Goal: Information Seeking & Learning: Learn about a topic

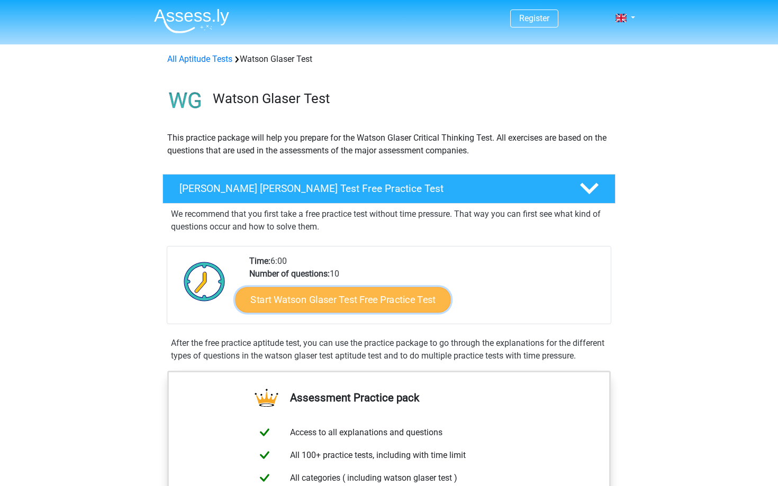
click at [290, 287] on link "Start Watson Glaser Test Free Practice Test" at bounding box center [342, 299] width 215 height 25
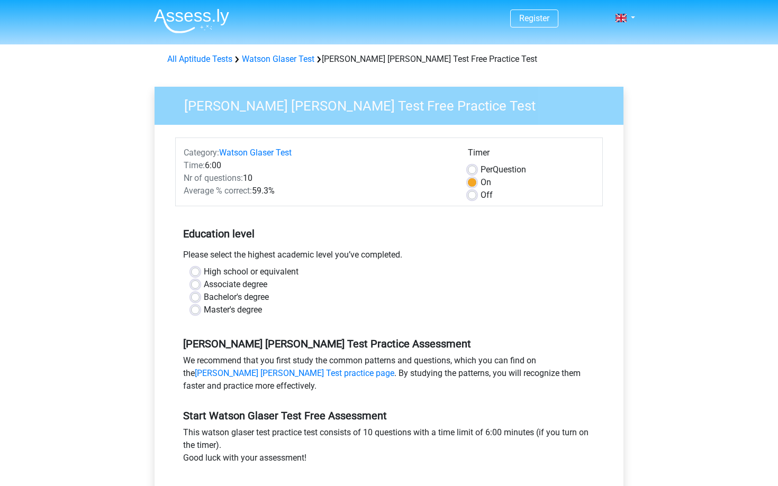
click at [203, 313] on div "Master's degree" at bounding box center [389, 310] width 396 height 13
click at [204, 314] on label "Master's degree" at bounding box center [233, 310] width 58 height 13
click at [195, 314] on input "Master's degree" at bounding box center [195, 309] width 8 height 11
radio input "true"
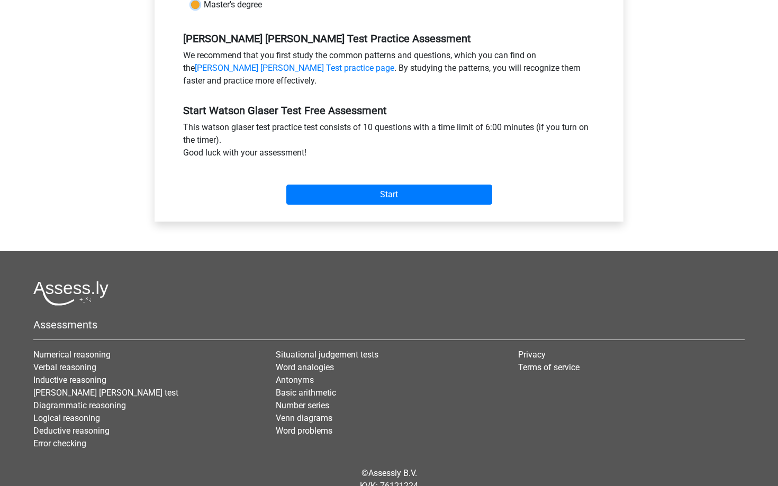
scroll to position [350, 0]
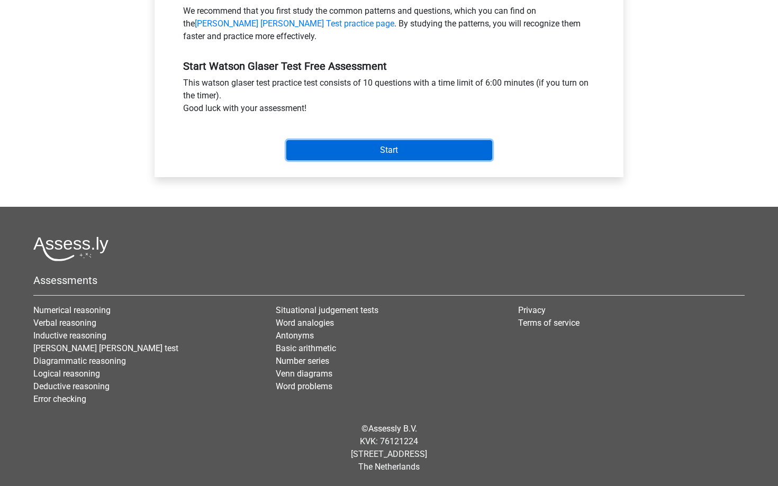
click at [319, 151] on input "Start" at bounding box center [389, 150] width 206 height 20
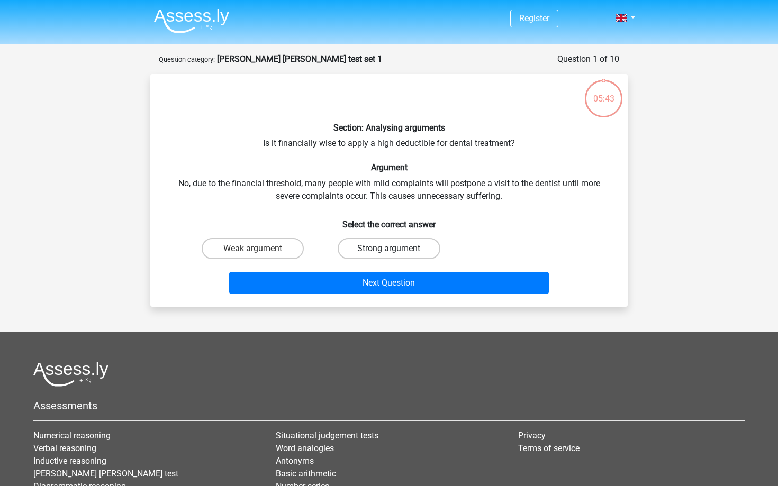
click at [385, 247] on label "Strong argument" at bounding box center [389, 248] width 102 height 21
click at [389, 249] on input "Strong argument" at bounding box center [392, 252] width 7 height 7
radio input "true"
click at [265, 250] on label "Weak argument" at bounding box center [253, 248] width 102 height 21
click at [260, 250] on input "Weak argument" at bounding box center [256, 252] width 7 height 7
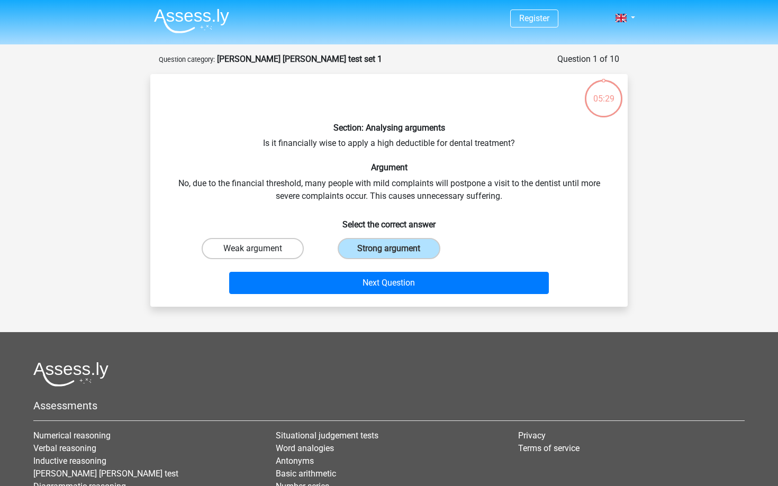
radio input "true"
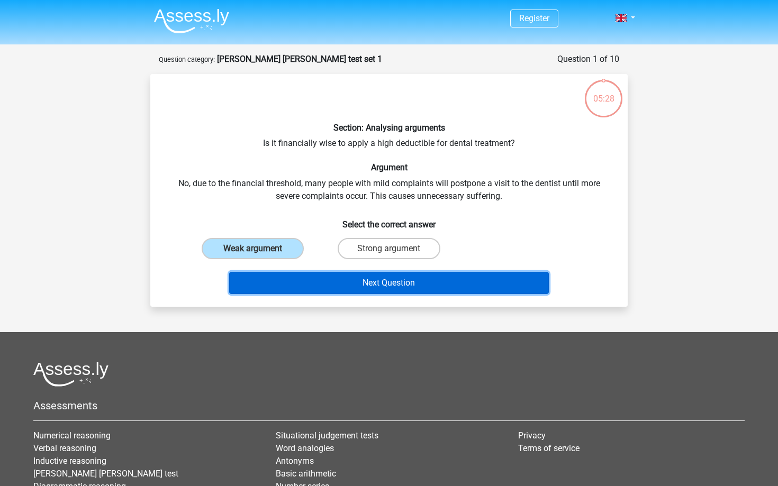
click at [298, 274] on button "Next Question" at bounding box center [389, 283] width 320 height 22
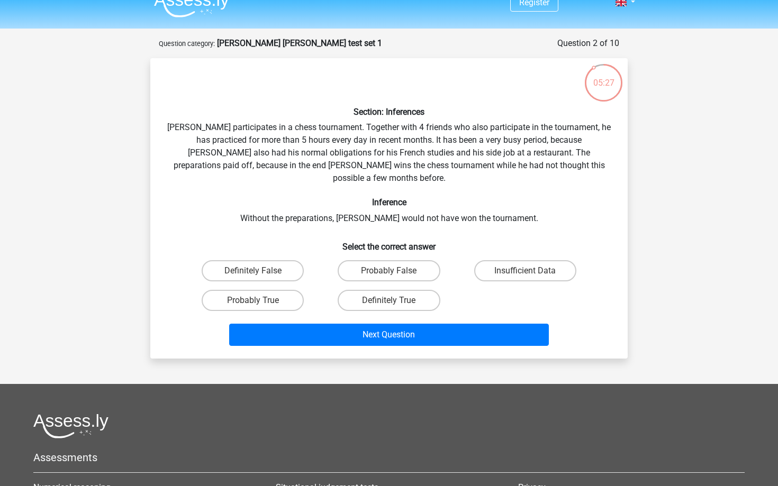
scroll to position [5, 0]
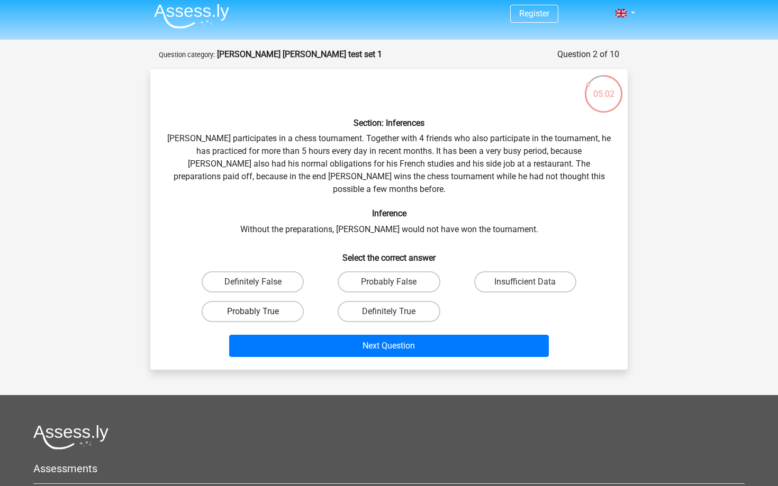
click at [233, 301] on label "Probably True" at bounding box center [253, 311] width 102 height 21
click at [253, 312] on input "Probably True" at bounding box center [256, 315] width 7 height 7
radio input "true"
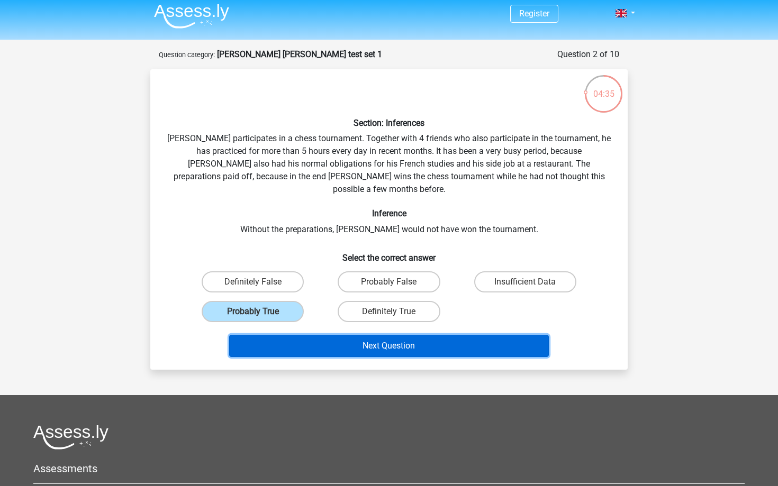
click at [342, 335] on button "Next Question" at bounding box center [389, 346] width 320 height 22
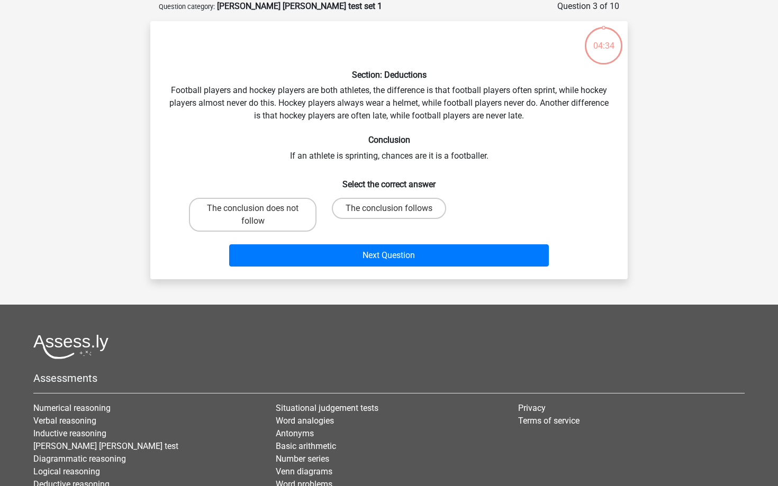
scroll to position [0, 0]
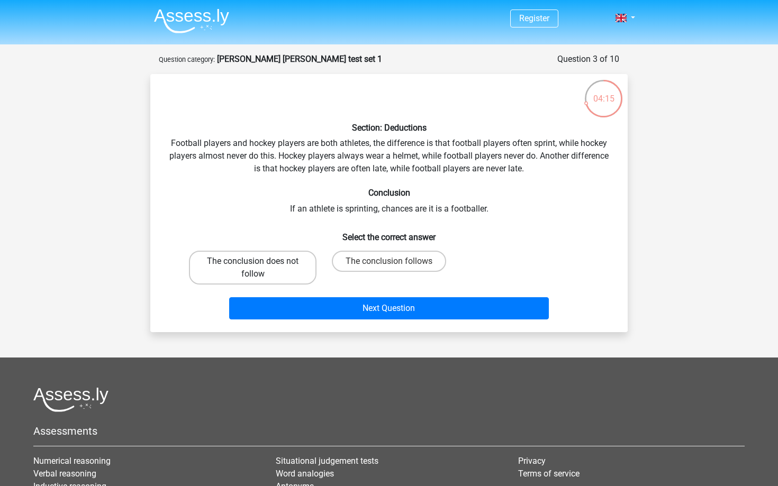
click at [266, 272] on label "The conclusion does not follow" at bounding box center [252, 268] width 127 height 34
click at [260, 268] on input "The conclusion does not follow" at bounding box center [256, 264] width 7 height 7
radio input "true"
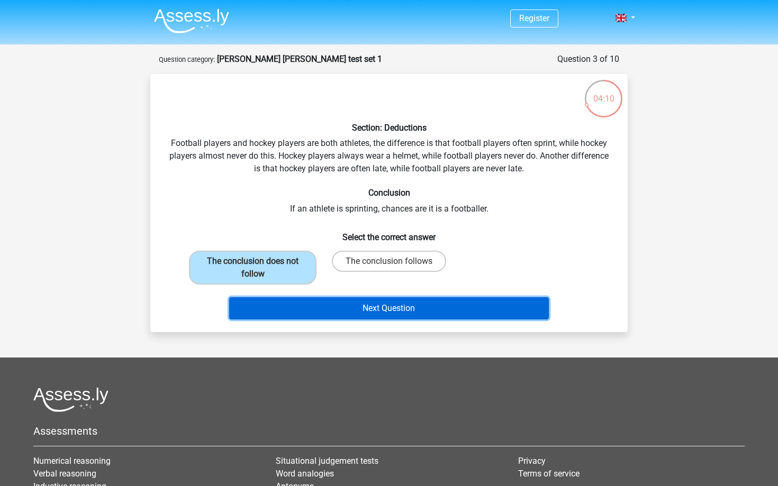
click at [408, 316] on button "Next Question" at bounding box center [389, 308] width 320 height 22
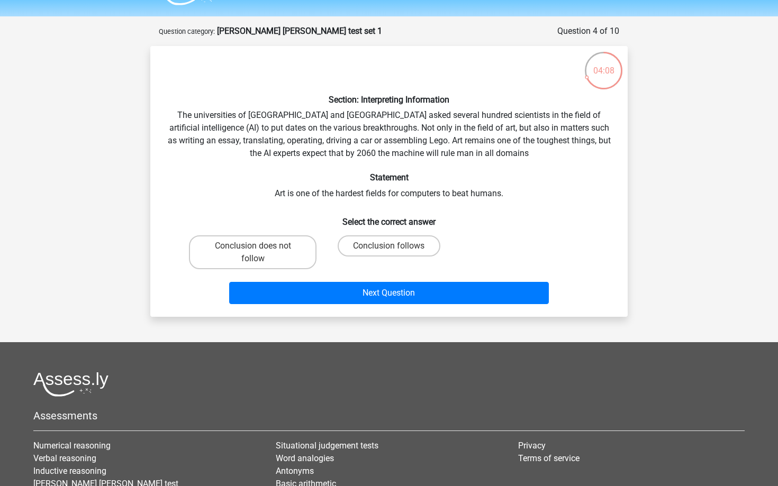
scroll to position [22, 0]
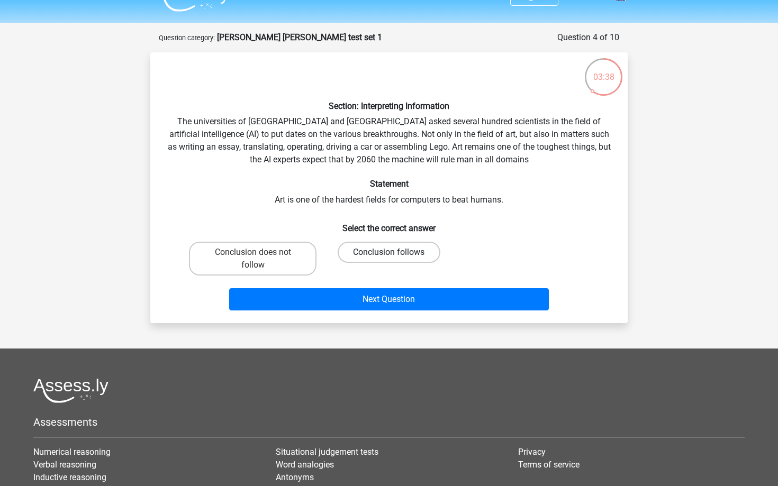
click at [371, 248] on label "Conclusion follows" at bounding box center [389, 252] width 102 height 21
click at [389, 252] on input "Conclusion follows" at bounding box center [392, 255] width 7 height 7
radio input "true"
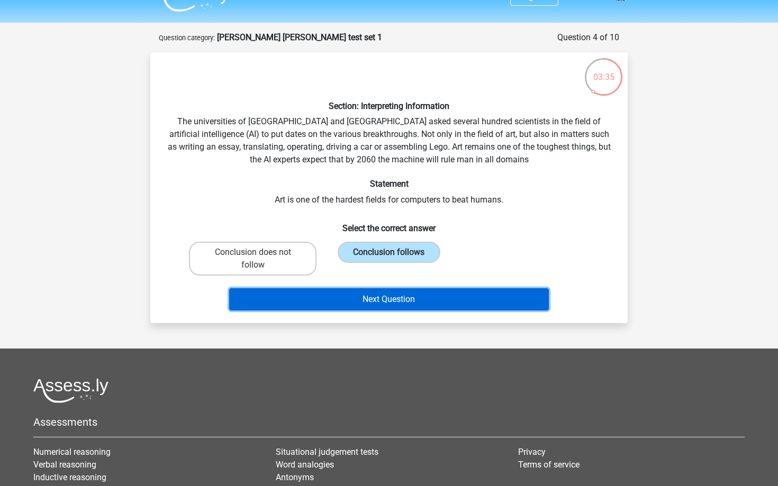
click at [415, 310] on button "Next Question" at bounding box center [389, 299] width 320 height 22
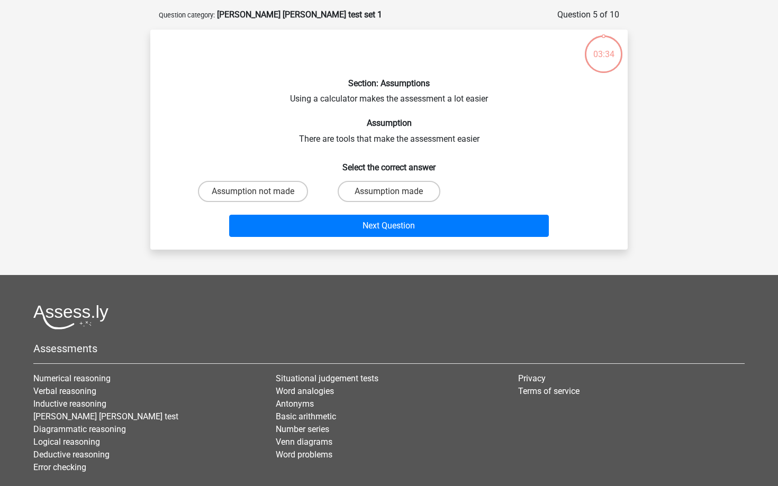
scroll to position [53, 0]
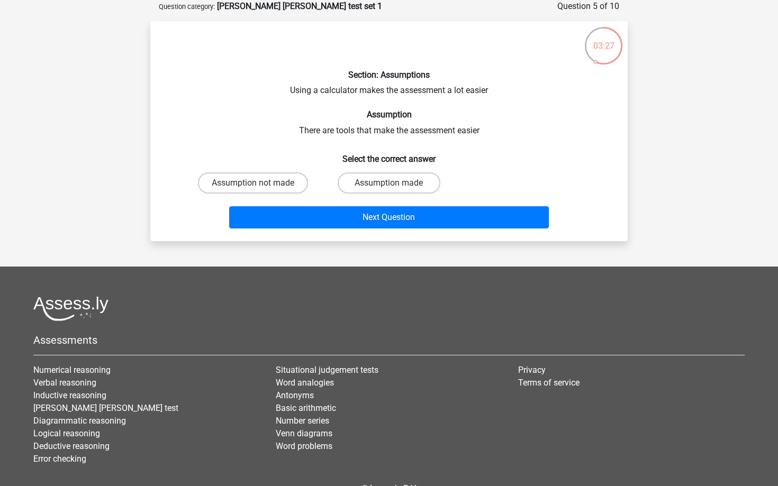
click at [395, 188] on input "Assumption made" at bounding box center [392, 186] width 7 height 7
radio input "true"
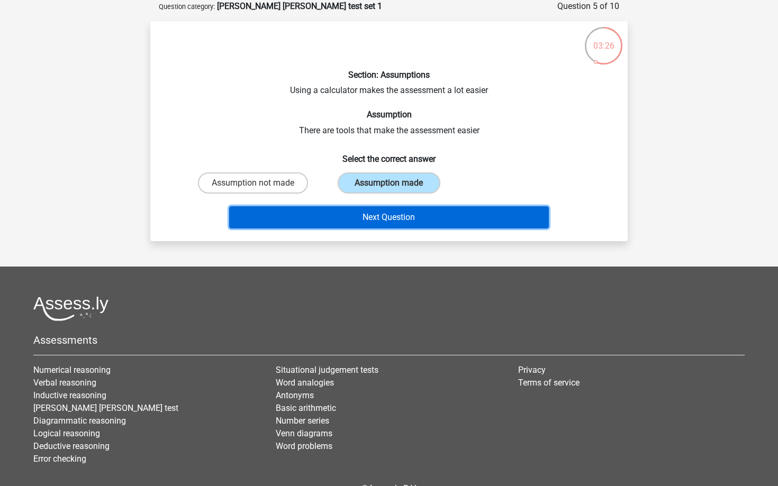
click at [383, 217] on button "Next Question" at bounding box center [389, 217] width 320 height 22
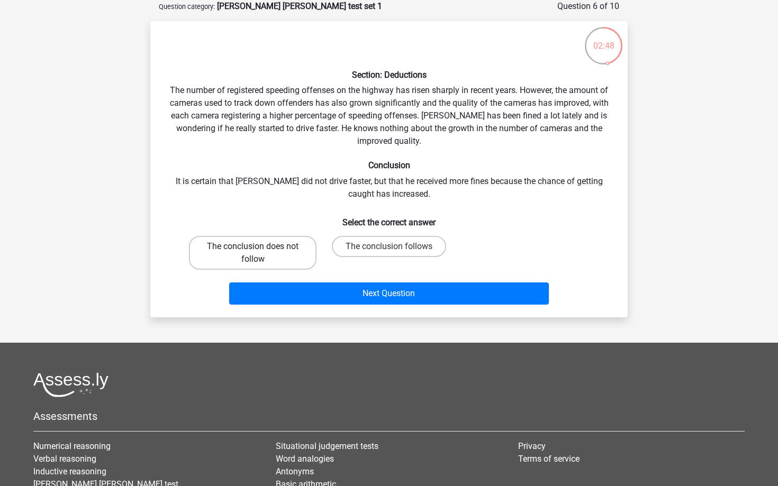
click at [238, 265] on label "The conclusion does not follow" at bounding box center [252, 253] width 127 height 34
click at [253, 253] on input "The conclusion does not follow" at bounding box center [256, 250] width 7 height 7
radio input "true"
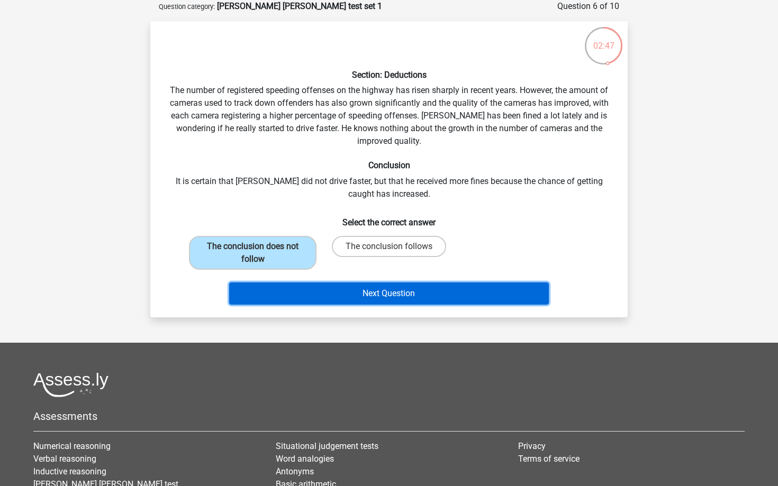
click at [272, 289] on button "Next Question" at bounding box center [389, 293] width 320 height 22
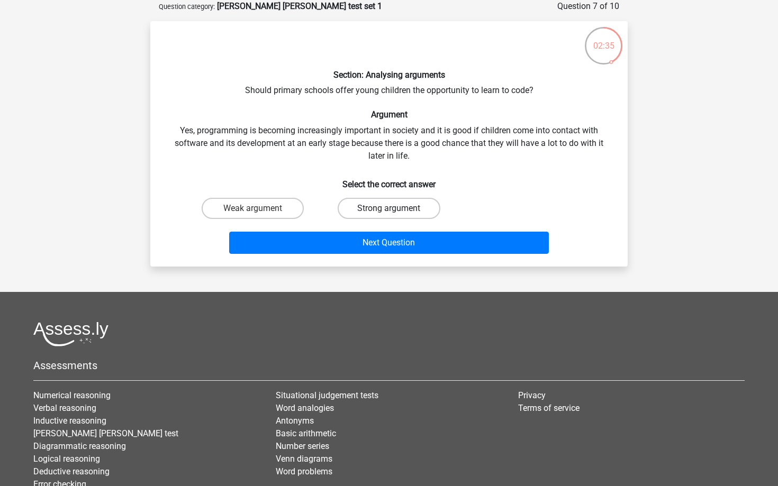
click at [391, 203] on label "Strong argument" at bounding box center [389, 208] width 102 height 21
click at [391, 208] on input "Strong argument" at bounding box center [392, 211] width 7 height 7
radio input "true"
click at [390, 230] on div "Next Question" at bounding box center [388, 240] width 443 height 35
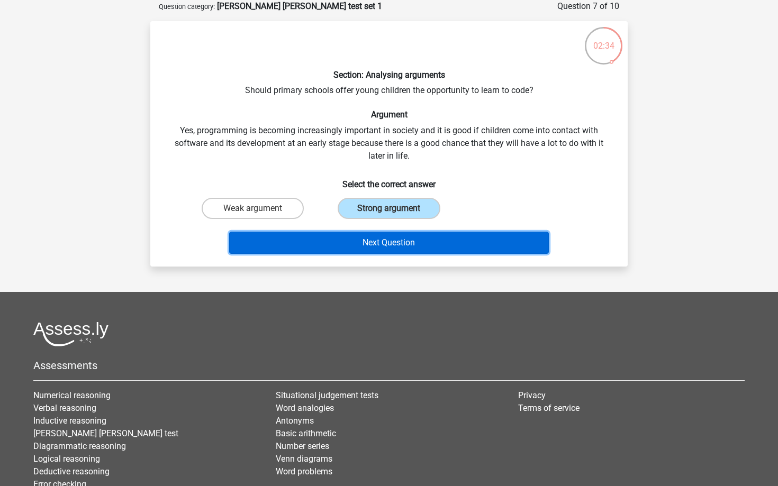
click at [390, 236] on button "Next Question" at bounding box center [389, 243] width 320 height 22
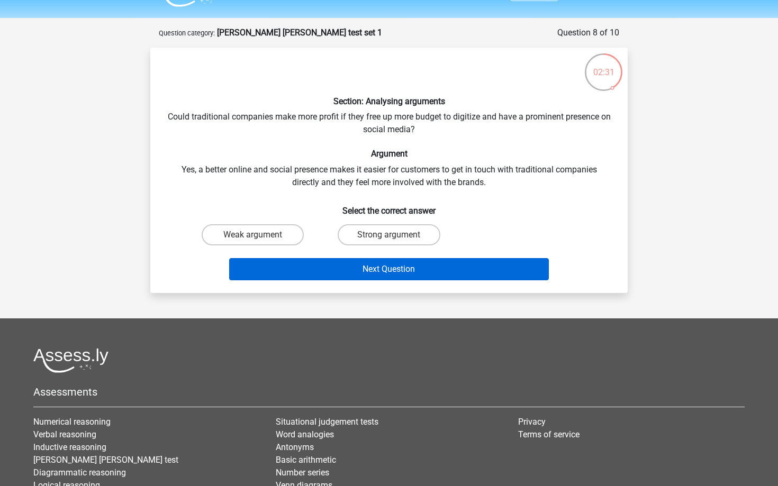
scroll to position [26, 0]
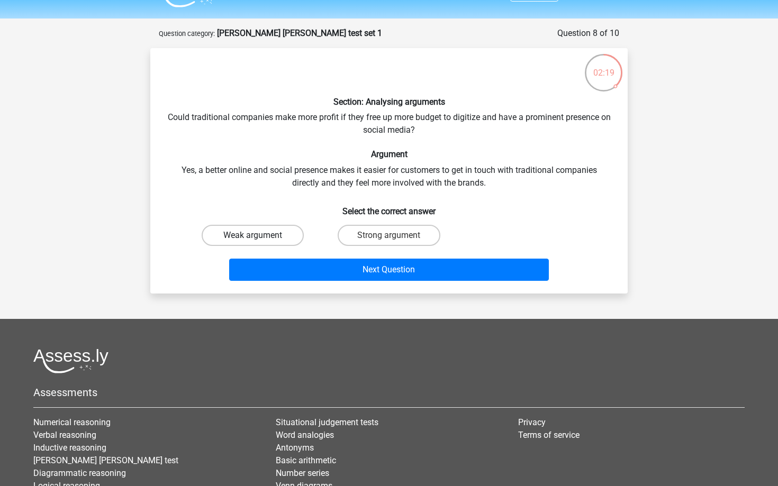
click at [235, 234] on label "Weak argument" at bounding box center [253, 235] width 102 height 21
click at [253, 235] on input "Weak argument" at bounding box center [256, 238] width 7 height 7
radio input "true"
click at [314, 286] on div "Section: Analysing arguments Could traditional companies make more profit if th…" at bounding box center [388, 170] width 477 height 245
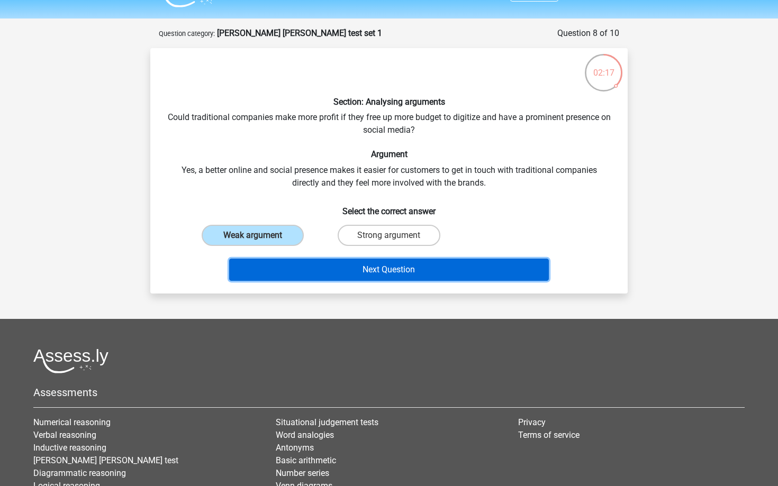
click at [317, 273] on button "Next Question" at bounding box center [389, 270] width 320 height 22
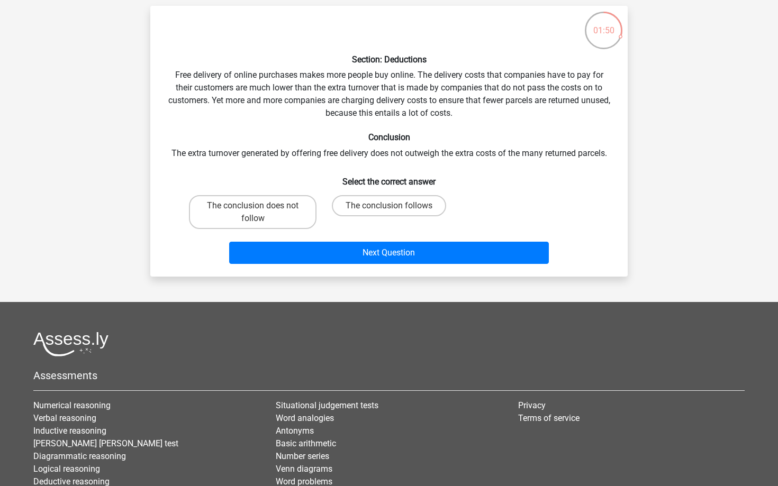
scroll to position [67, 0]
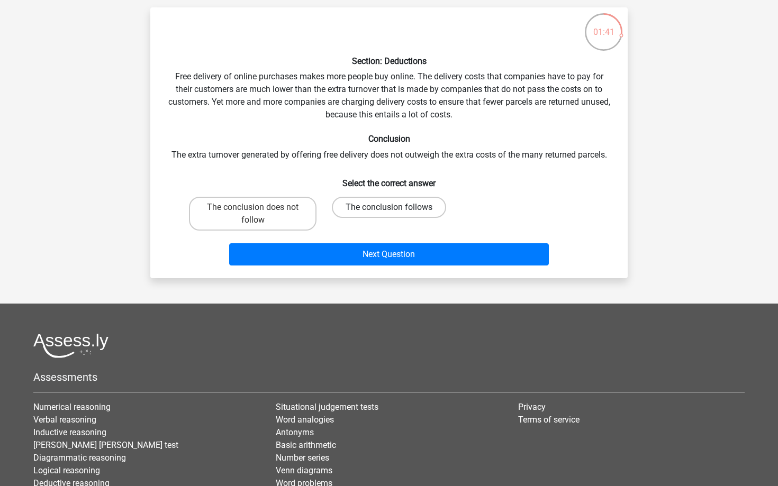
click at [385, 208] on label "The conclusion follows" at bounding box center [389, 207] width 114 height 21
click at [389, 208] on input "The conclusion follows" at bounding box center [392, 210] width 7 height 7
radio input "true"
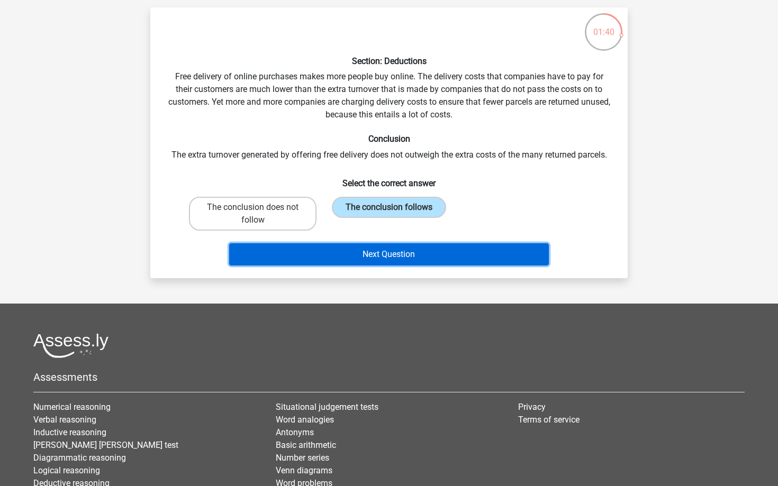
click at [390, 261] on button "Next Question" at bounding box center [389, 254] width 320 height 22
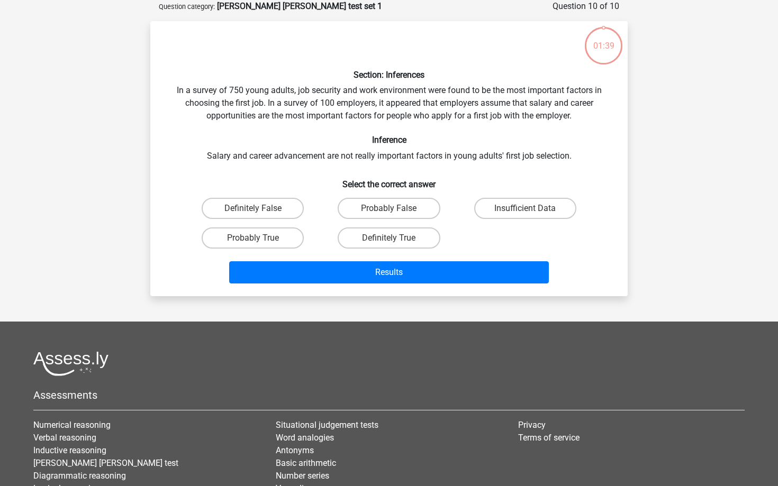
scroll to position [53, 0]
click at [421, 214] on label "Probably False" at bounding box center [389, 208] width 102 height 21
click at [396, 214] on input "Probably False" at bounding box center [392, 211] width 7 height 7
radio input "true"
click at [498, 204] on label "Insufficient Data" at bounding box center [525, 208] width 102 height 21
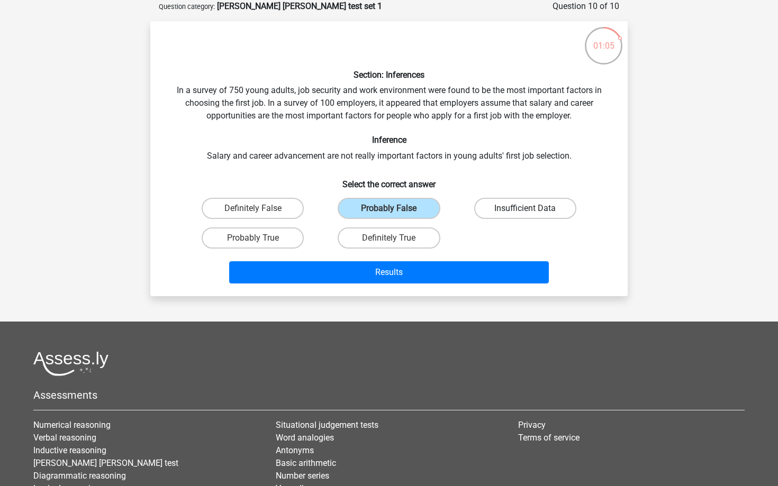
click at [525, 208] on input "Insufficient Data" at bounding box center [528, 211] width 7 height 7
radio input "true"
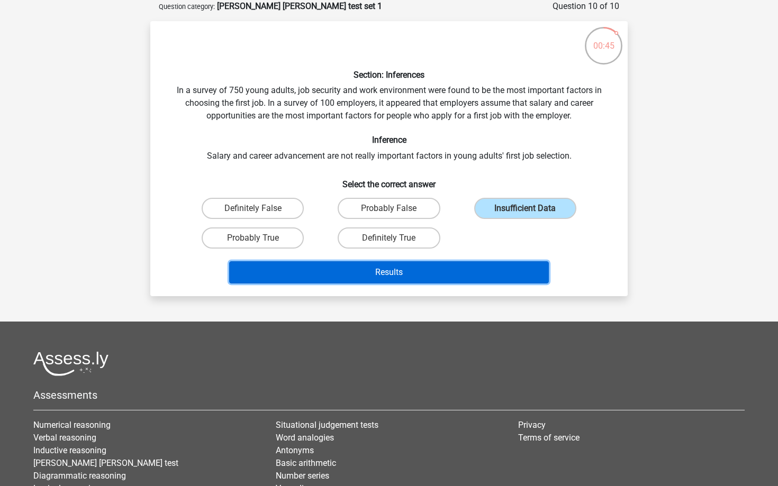
click at [454, 273] on button "Results" at bounding box center [389, 272] width 320 height 22
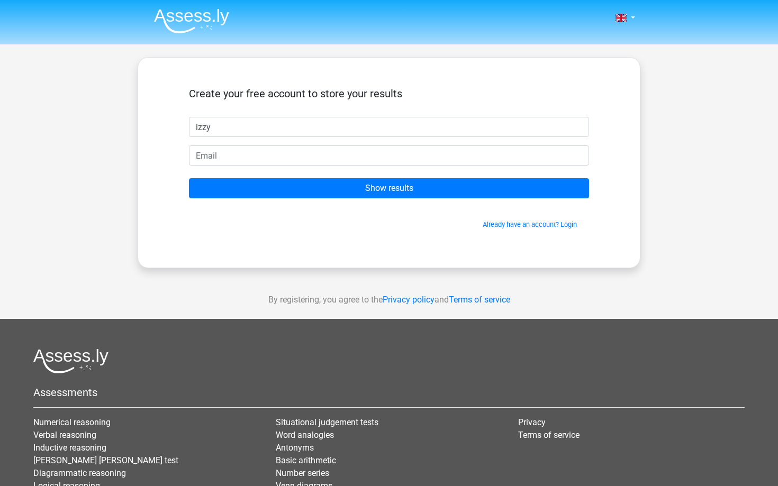
type input "izzy"
click at [339, 167] on form "Create your free account to store your results izzy Show results Already have a…" at bounding box center [389, 158] width 400 height 142
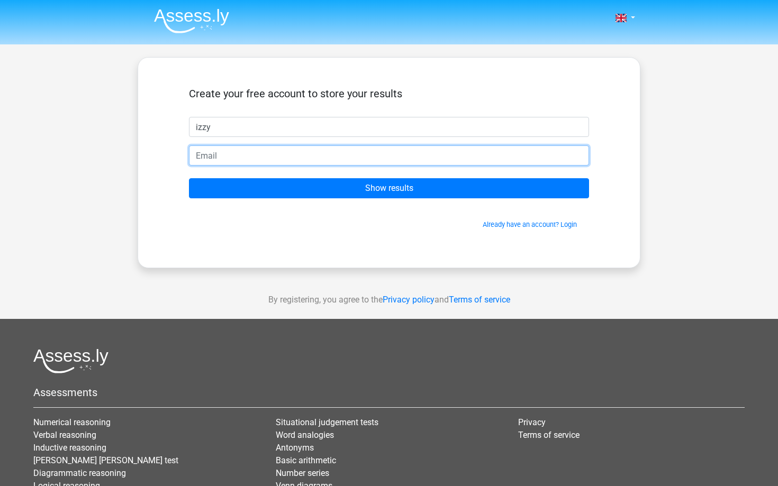
click at [339, 165] on input "email" at bounding box center [389, 155] width 400 height 20
type input "[EMAIL_ADDRESS][DOMAIN_NAME]"
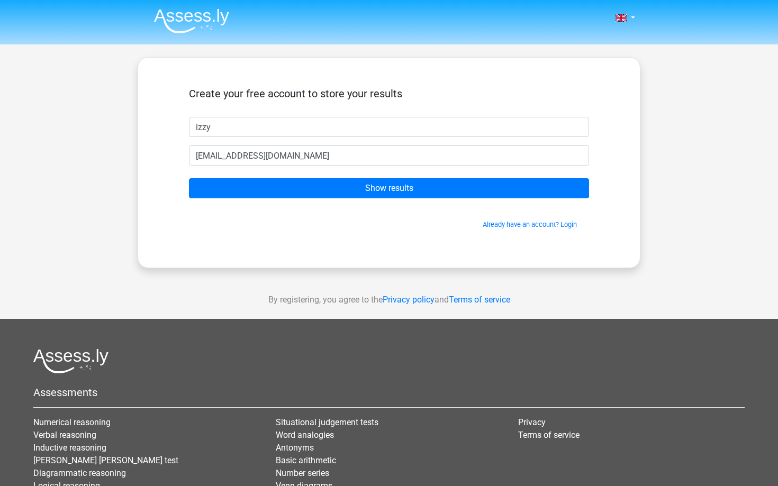
click at [351, 177] on form "Create your free account to store your results izzy isabellaporter0@gmail.com S…" at bounding box center [389, 158] width 400 height 142
click at [380, 138] on form "Create your free account to store your results izzy isabellaporter0@gmail.com S…" at bounding box center [389, 158] width 400 height 142
click at [382, 204] on form "Create your free account to store your results izzy isabellaporter0@gmail.com S…" at bounding box center [389, 158] width 400 height 142
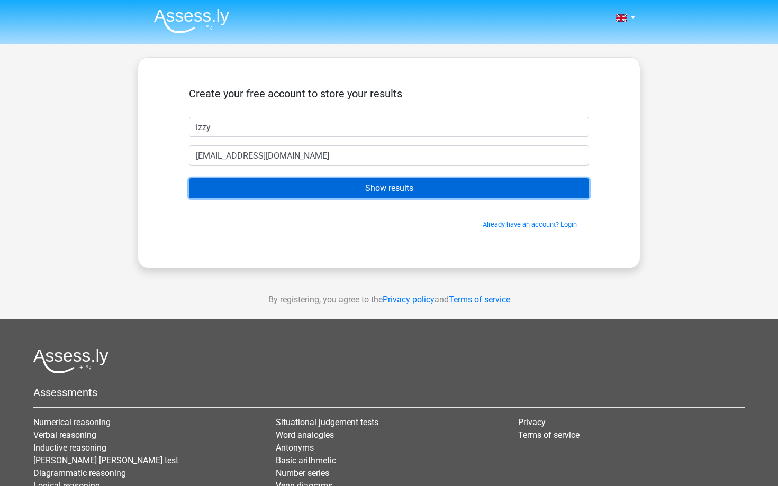
click at [382, 183] on input "Show results" at bounding box center [389, 188] width 400 height 20
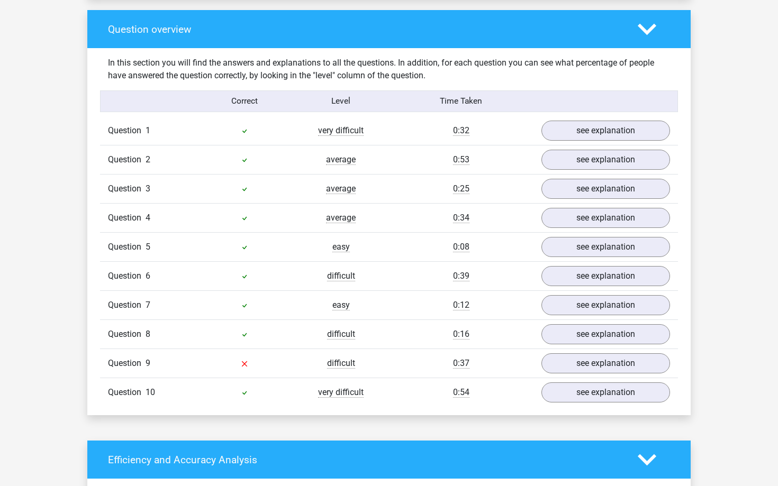
scroll to position [775, 0]
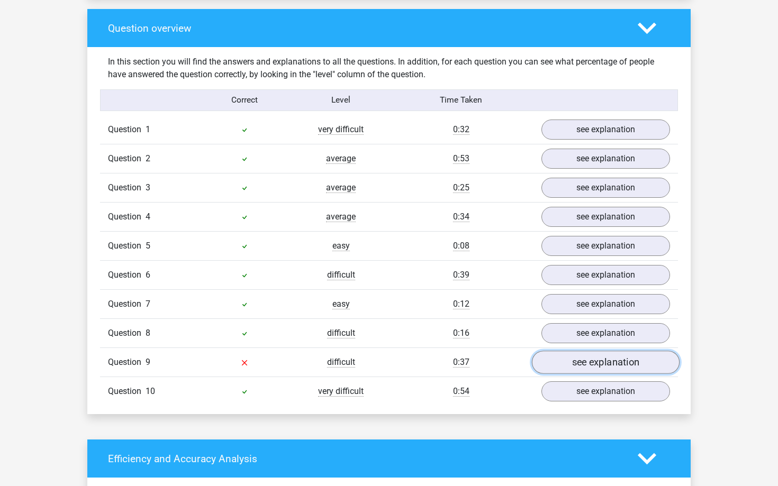
click at [578, 364] on link "see explanation" at bounding box center [606, 362] width 148 height 23
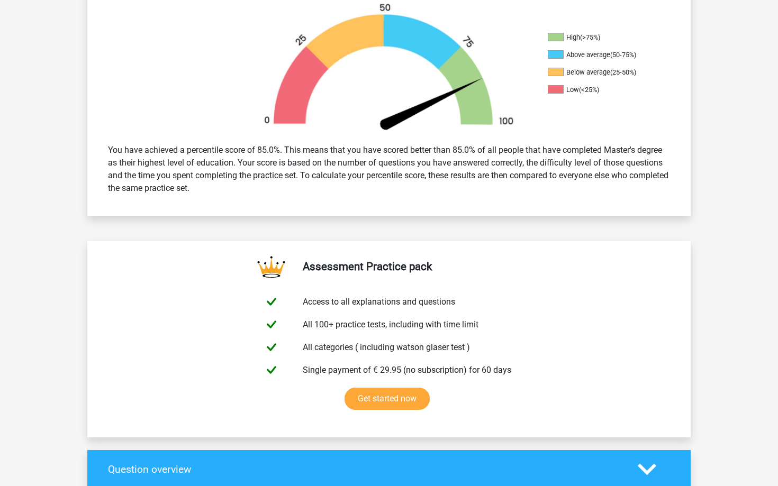
scroll to position [0, 0]
